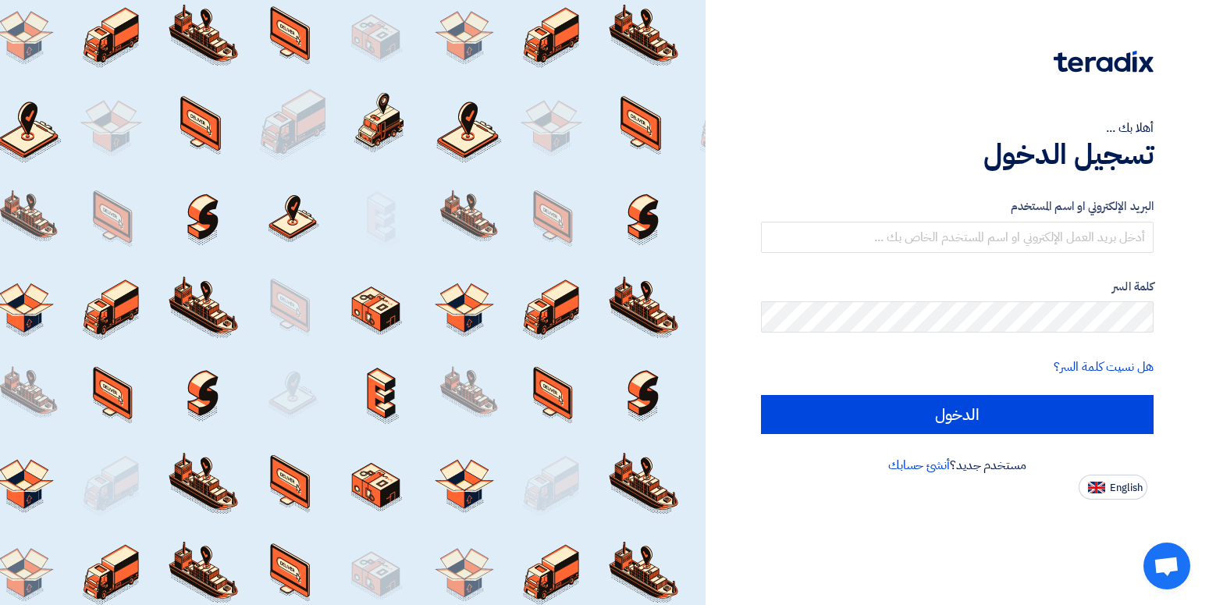
type input "[PERSON_NAME][EMAIL_ADDRESS][DOMAIN_NAME]"
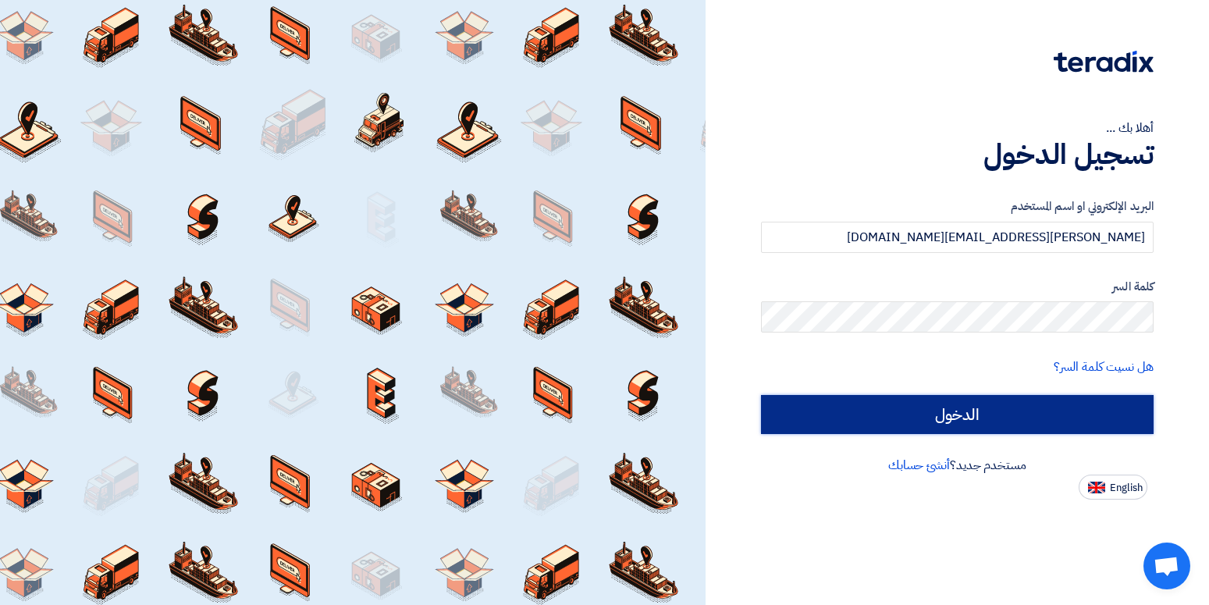
click at [984, 405] on input "الدخول" at bounding box center [957, 414] width 393 height 39
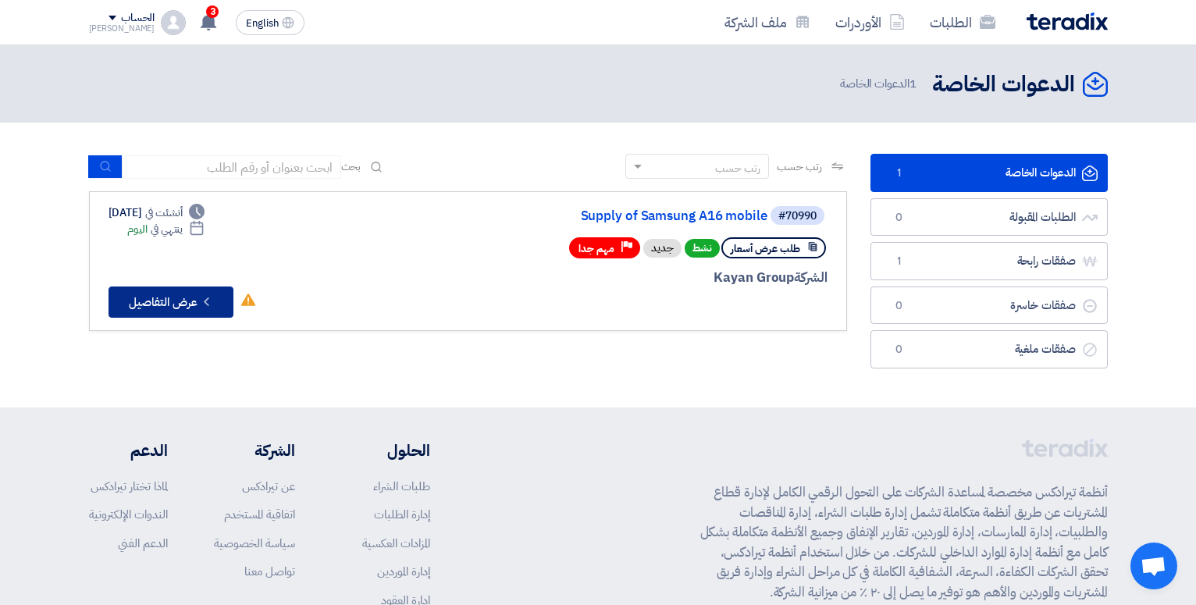
click at [187, 306] on button "Check details عرض التفاصيل" at bounding box center [171, 301] width 125 height 31
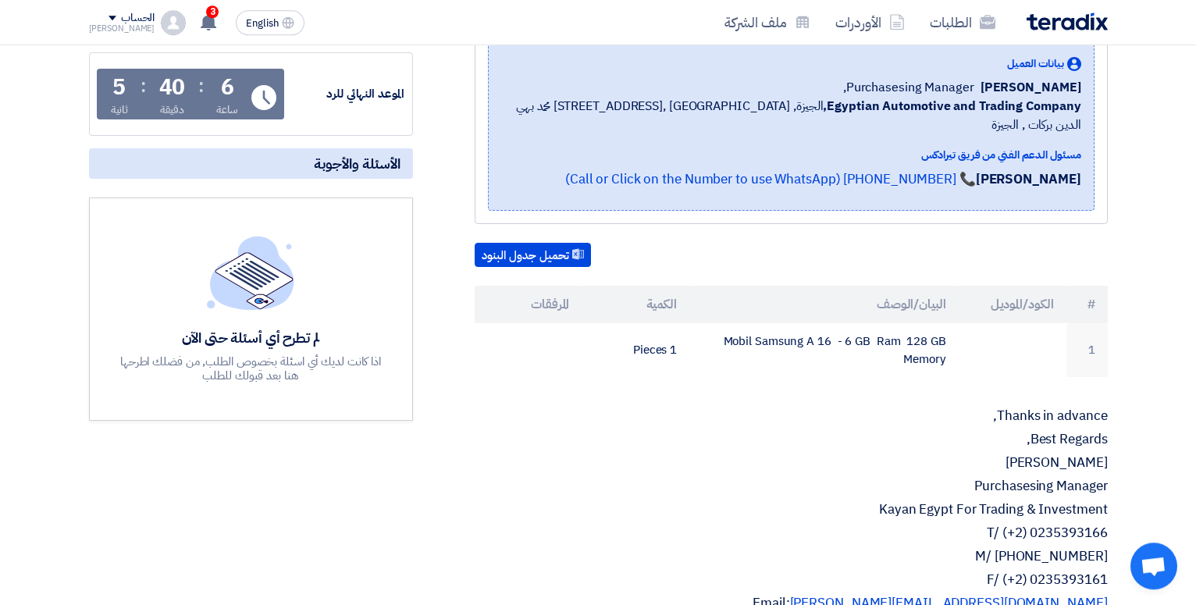
scroll to position [318, 0]
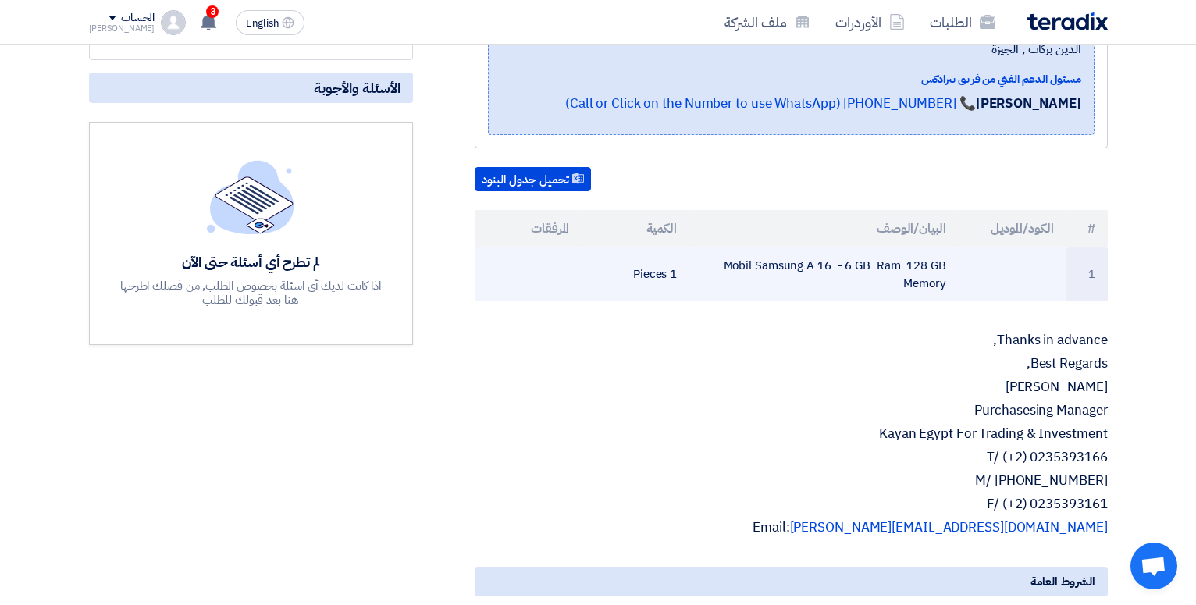
drag, startPoint x: 729, startPoint y: 246, endPoint x: 956, endPoint y: 251, distance: 227.2
click at [956, 251] on td "Mobil Samsung A 16 - 6 GB Ram 128 GB Memory" at bounding box center [823, 274] width 269 height 54
copy td "Mobil Samsung A 16 - 6 GB Ram 128 GB"
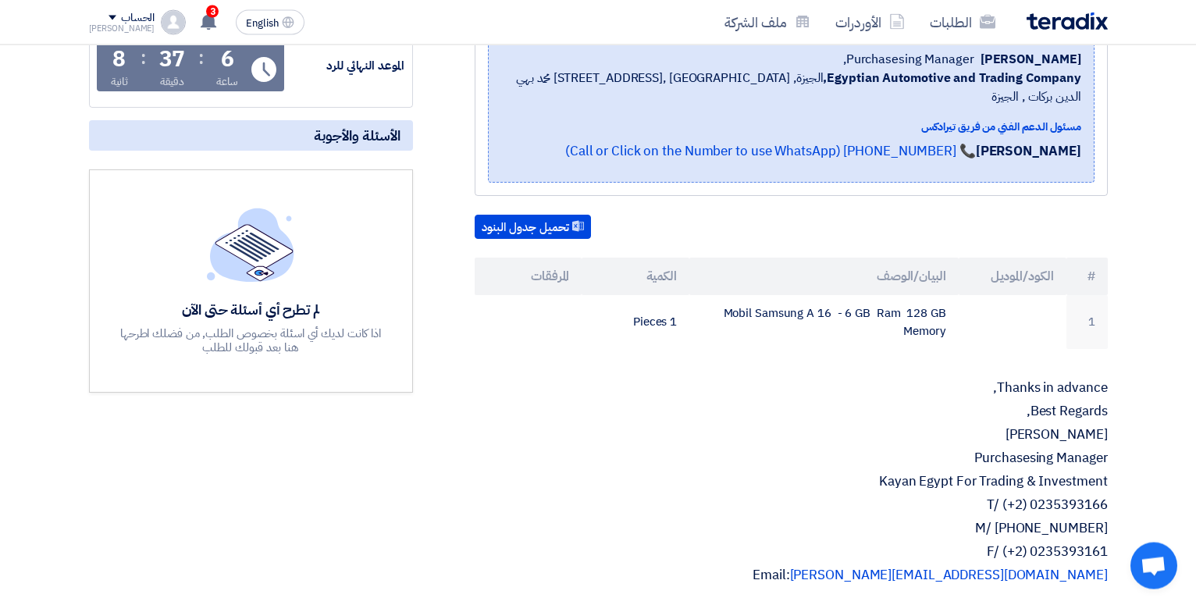
scroll to position [80, 0]
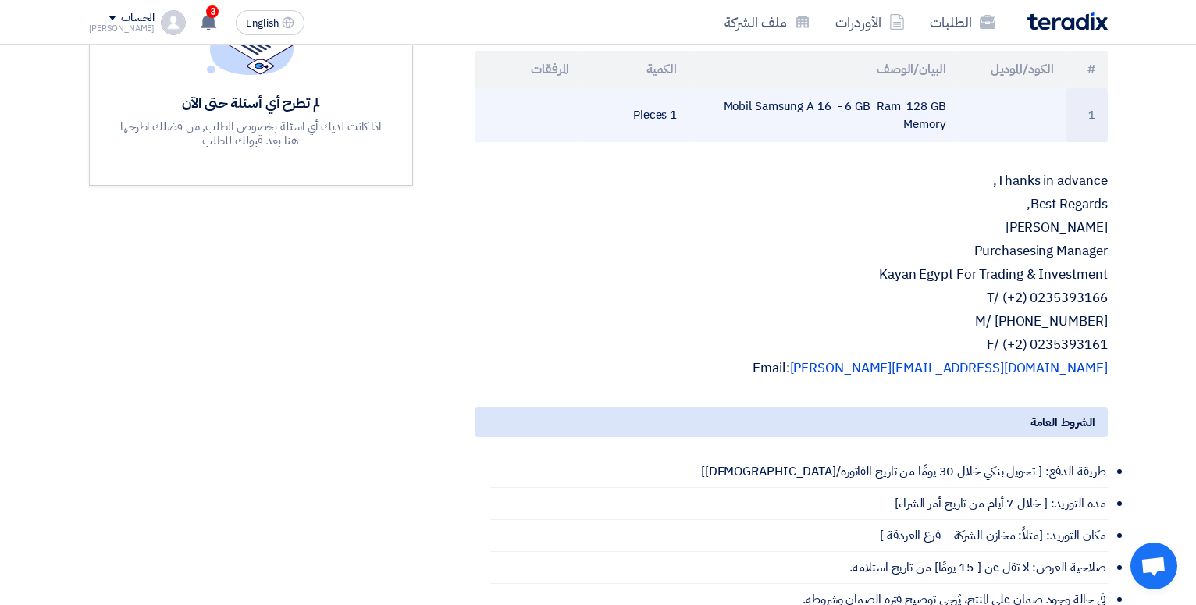
scroll to position [159, 0]
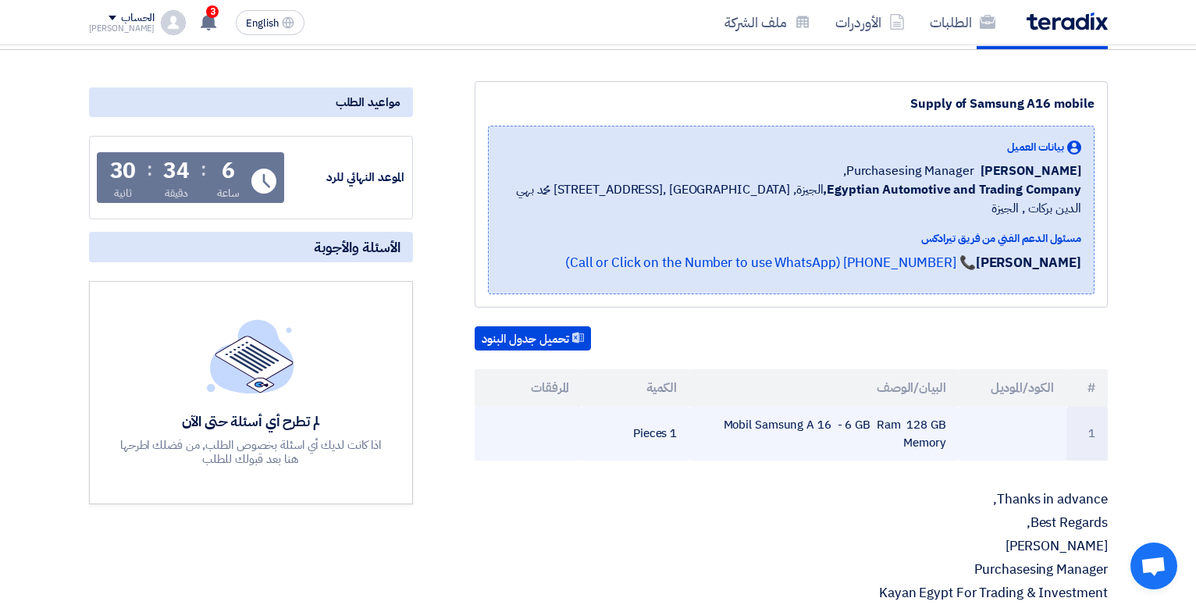
drag, startPoint x: 717, startPoint y: 407, endPoint x: 954, endPoint y: 423, distance: 237.9
click at [954, 423] on td "Mobil Samsung A 16 - 6 GB Ram 128 GB Memory" at bounding box center [823, 434] width 269 height 54
click at [1078, 409] on td "1" at bounding box center [1086, 434] width 41 height 54
click at [667, 416] on td "1 Pieces" at bounding box center [636, 434] width 108 height 54
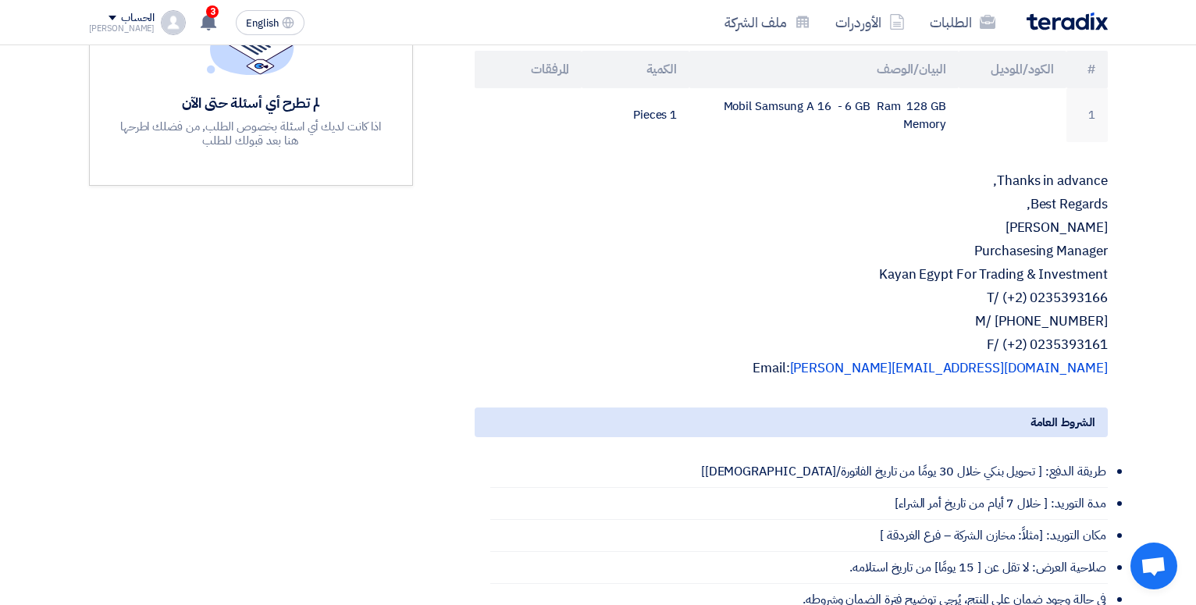
scroll to position [637, 0]
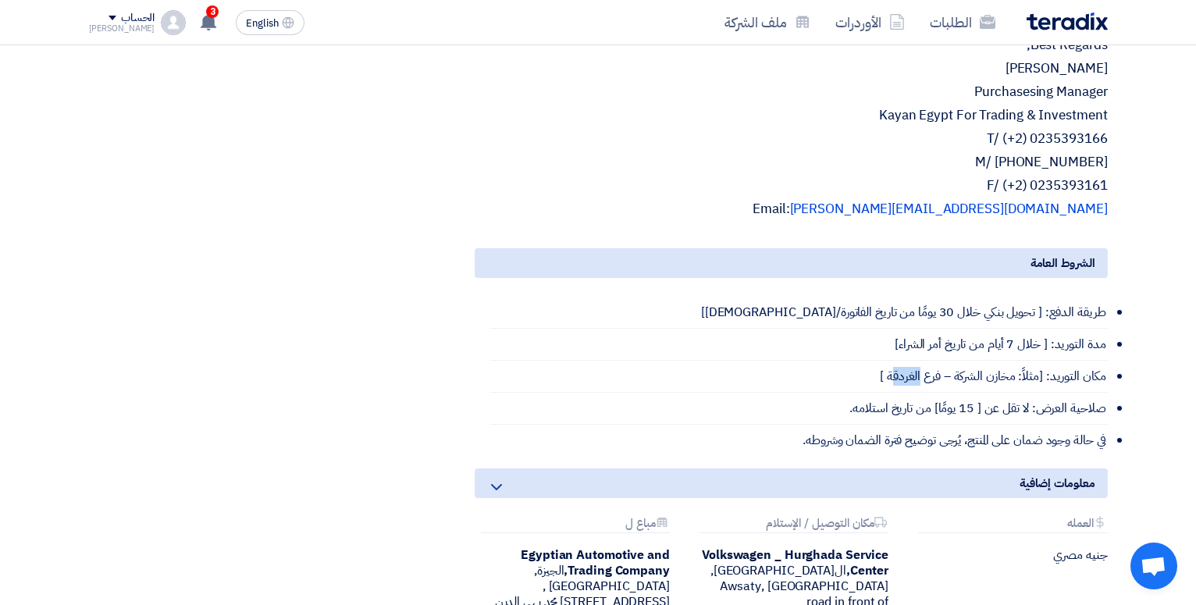
drag, startPoint x: 894, startPoint y: 361, endPoint x: 920, endPoint y: 365, distance: 26.7
click at [920, 365] on li "مكان التوريد: [مثلاً: مخازن الشركة – فرع الغردقة ]" at bounding box center [798, 377] width 617 height 32
click at [930, 361] on li "مكان التوريد: [مثلاً: مخازن الشركة – فرع الغردقة ]" at bounding box center [798, 377] width 617 height 32
drag, startPoint x: 934, startPoint y: 359, endPoint x: 898, endPoint y: 370, distance: 38.3
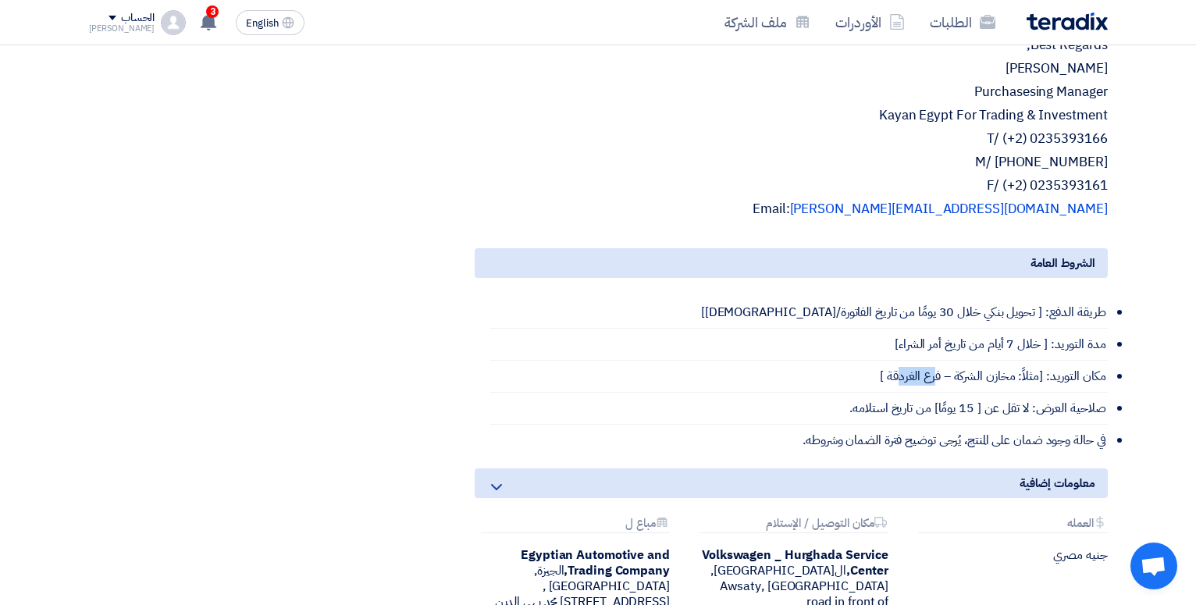
click at [898, 370] on li "مكان التوريد: [مثلاً: مخازن الشركة – فرع الغردقة ]" at bounding box center [798, 377] width 617 height 32
click at [930, 369] on li "مكان التوريد: [مثلاً: مخازن الشركة – فرع الغردقة ]" at bounding box center [798, 377] width 617 height 32
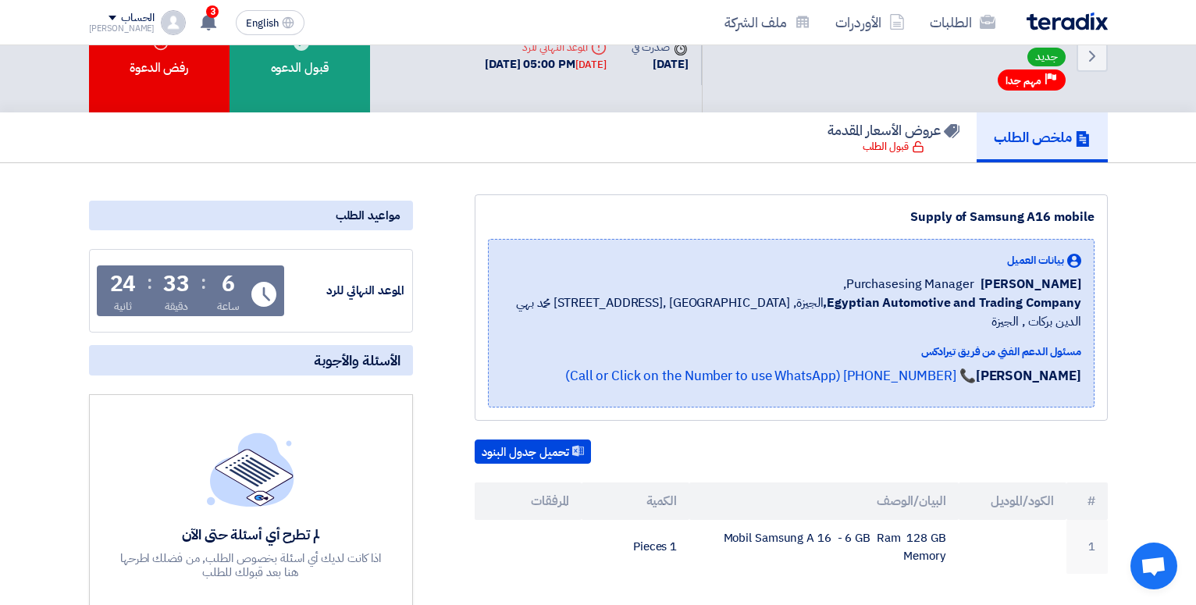
scroll to position [0, 0]
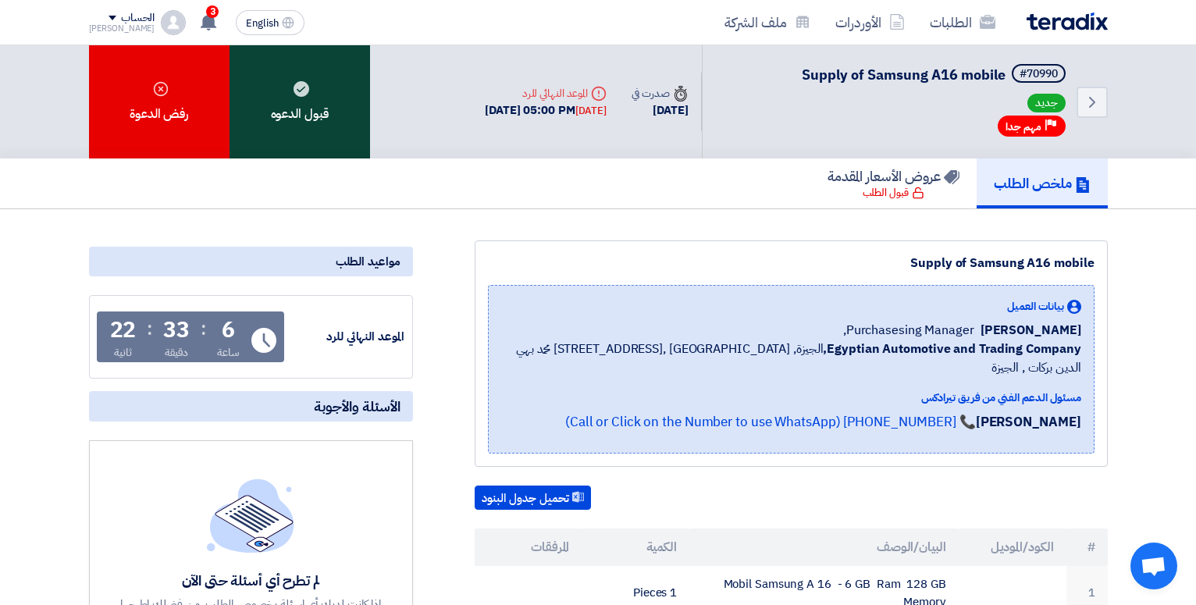
click at [344, 101] on div "قبول الدعوه" at bounding box center [300, 101] width 141 height 113
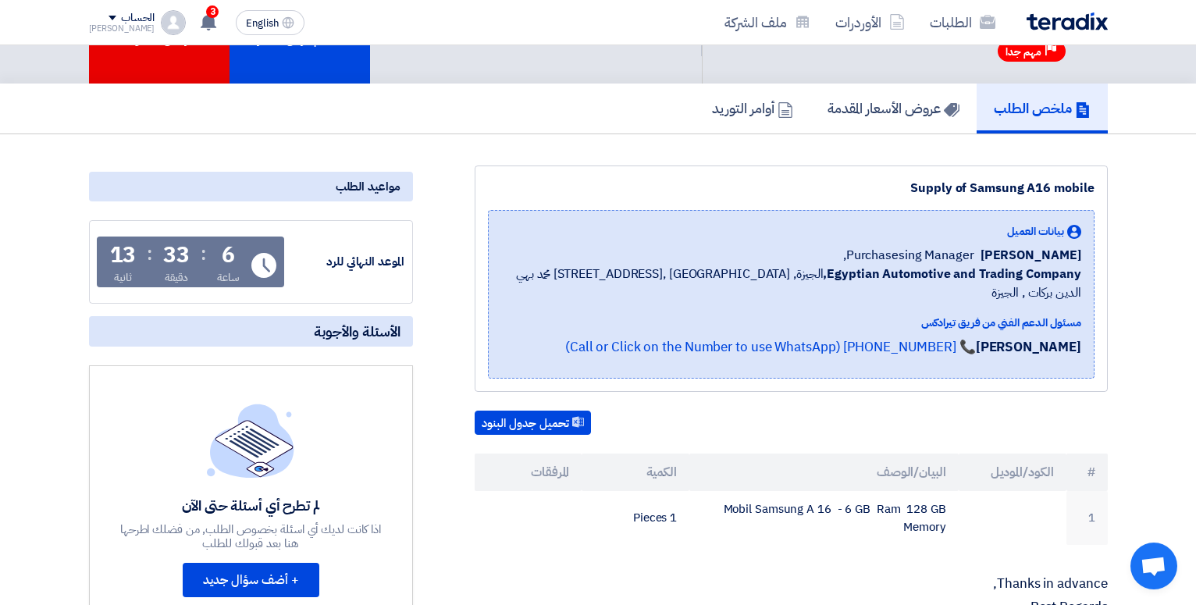
scroll to position [159, 0]
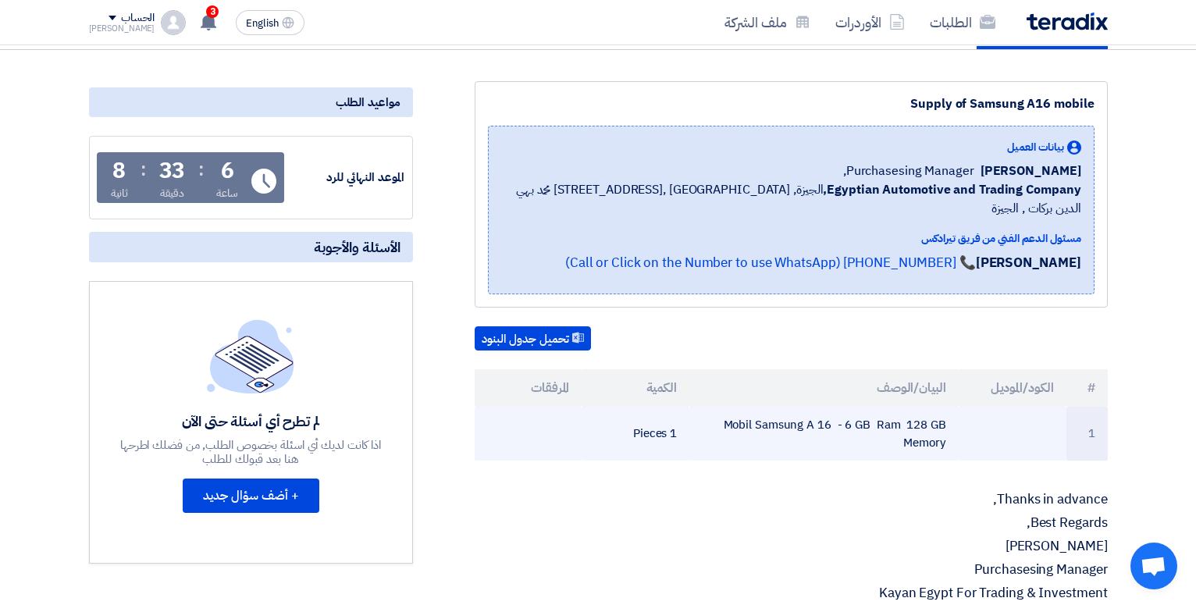
drag, startPoint x: 728, startPoint y: 404, endPoint x: 941, endPoint y: 425, distance: 214.9
click at [941, 425] on td "Mobil Samsung A 16 - 6 GB Ram 128 GB Memory" at bounding box center [823, 434] width 269 height 54
click at [941, 419] on td "Mobil Samsung A 16 - 6 GB Ram 128 GB Memory" at bounding box center [823, 434] width 269 height 54
drag, startPoint x: 945, startPoint y: 420, endPoint x: 729, endPoint y: 400, distance: 216.3
click at [729, 407] on td "Mobil Samsung A 16 - 6 GB Ram 128 GB Memory" at bounding box center [823, 434] width 269 height 54
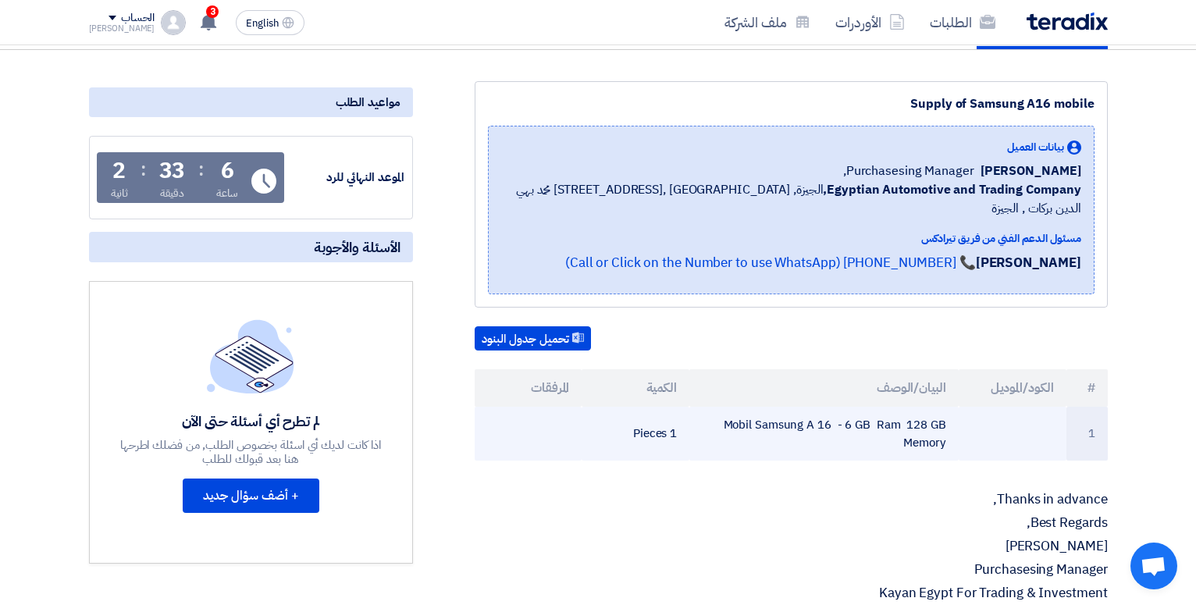
copy td "Mobil Samsung A 16 - 6 GB Ram 128 GB Memory"
